Goal: Check status: Check status

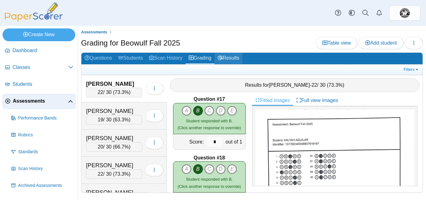
click at [223, 60] on icon at bounding box center [220, 57] width 5 height 5
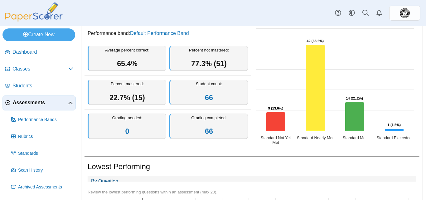
scroll to position [53, 0]
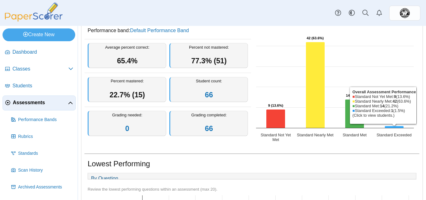
click at [392, 127] on icon "Standard Exceeded, 1. Overall Assessment Performance." at bounding box center [394, 127] width 19 height 2
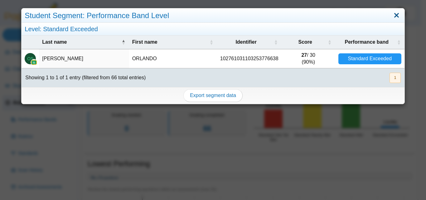
click at [394, 13] on link "Close" at bounding box center [397, 15] width 10 height 11
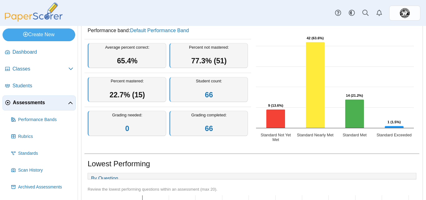
click at [37, 108] on link "Assessments" at bounding box center [38, 103] width 73 height 15
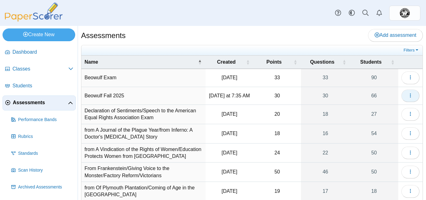
click at [408, 96] on icon "button" at bounding box center [410, 95] width 5 height 5
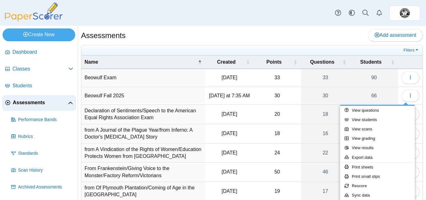
click at [328, 39] on div "Assessments Add assessment" at bounding box center [252, 36] width 342 height 14
